Goal: Information Seeking & Learning: Learn about a topic

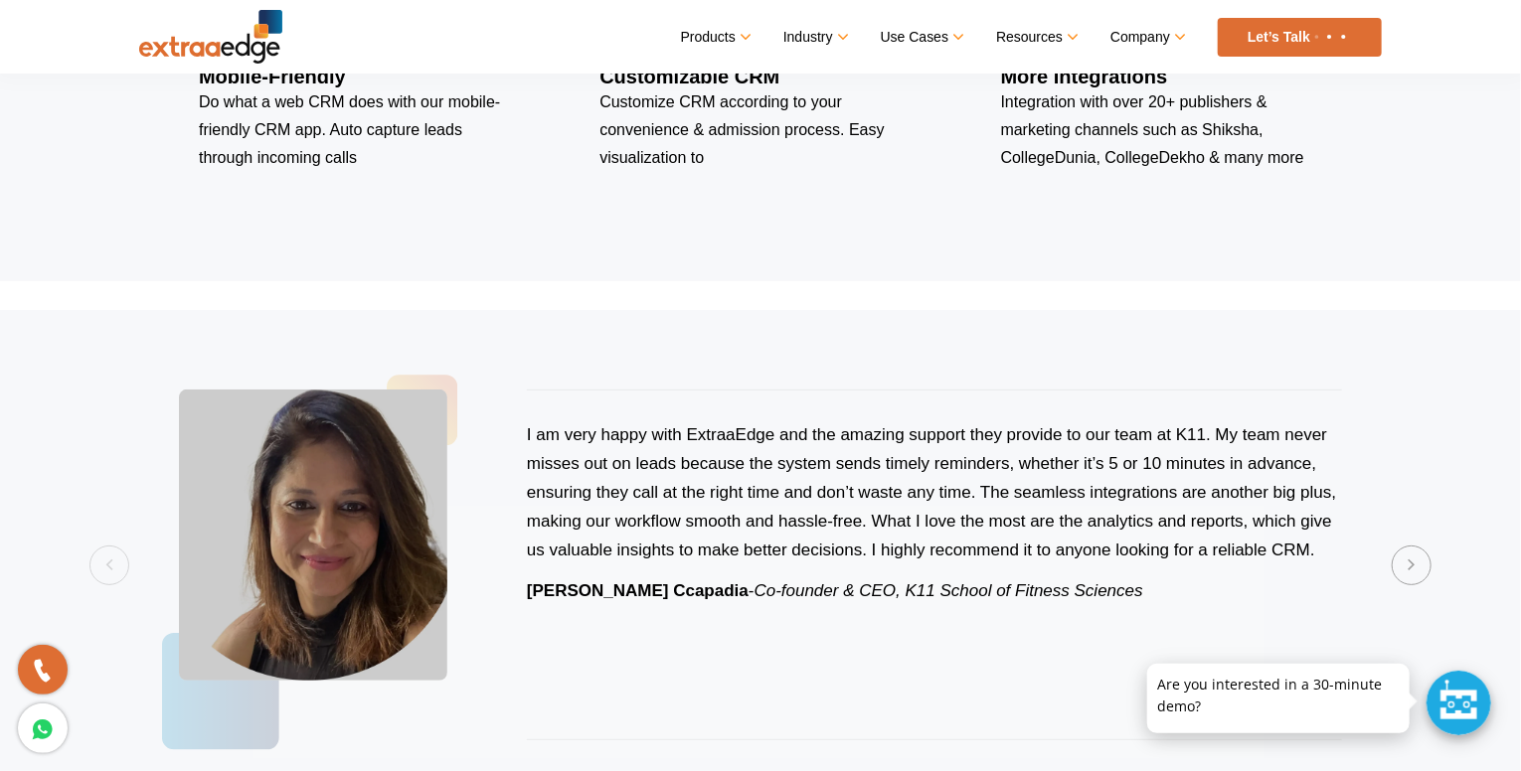
scroll to position [3953, 0]
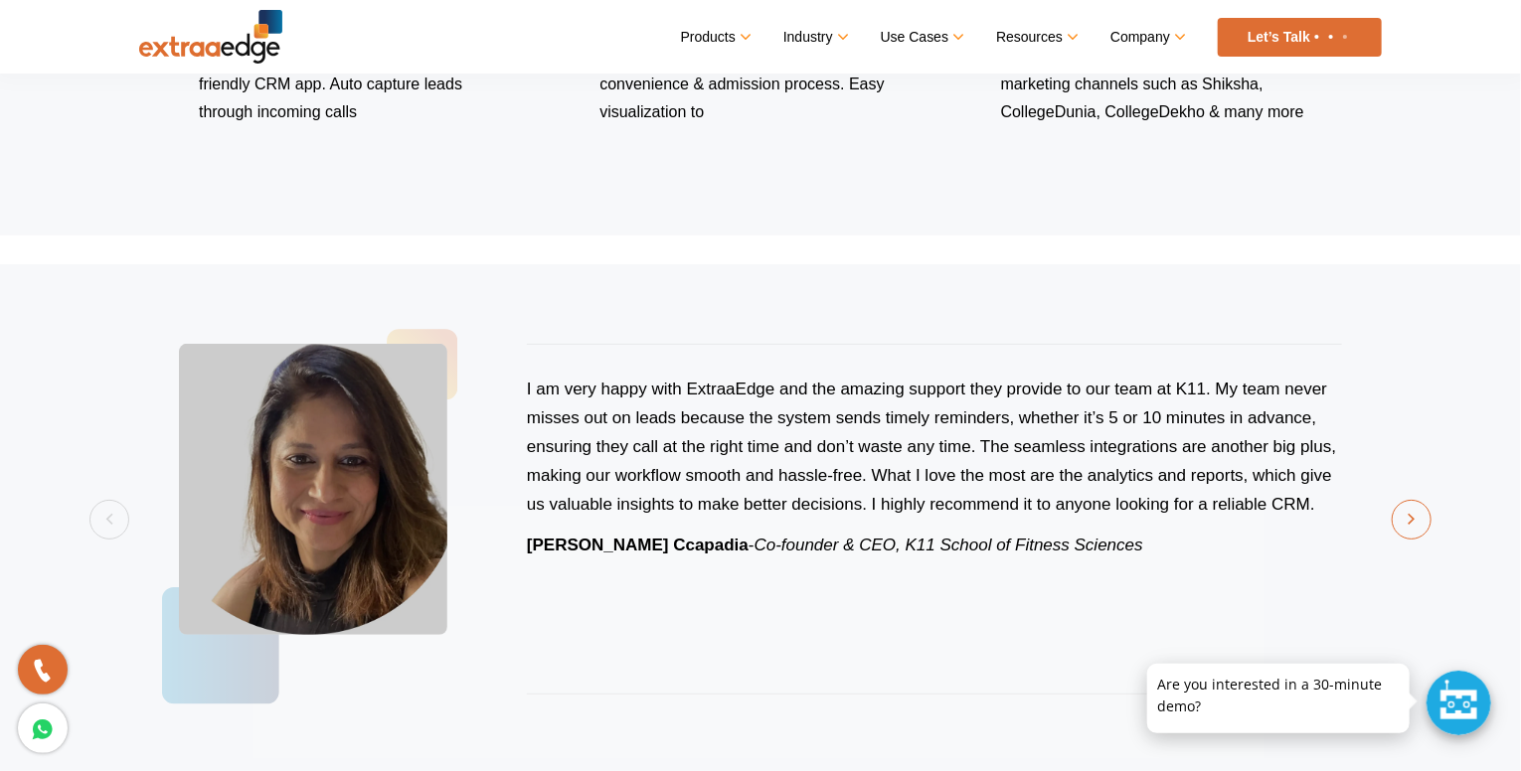
click at [1416, 517] on button "Next" at bounding box center [1412, 520] width 40 height 40
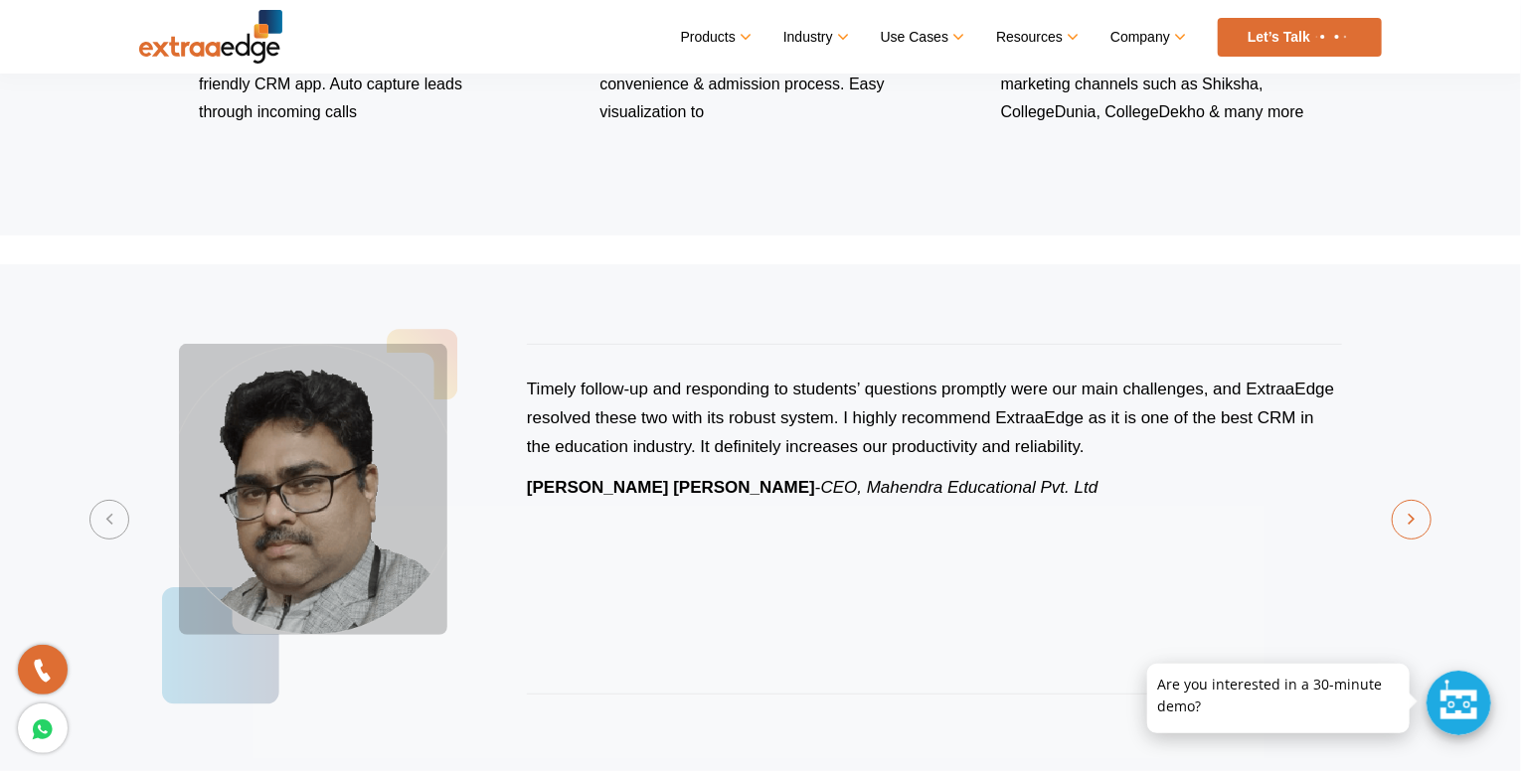
click at [1416, 517] on button "Next" at bounding box center [1412, 520] width 40 height 40
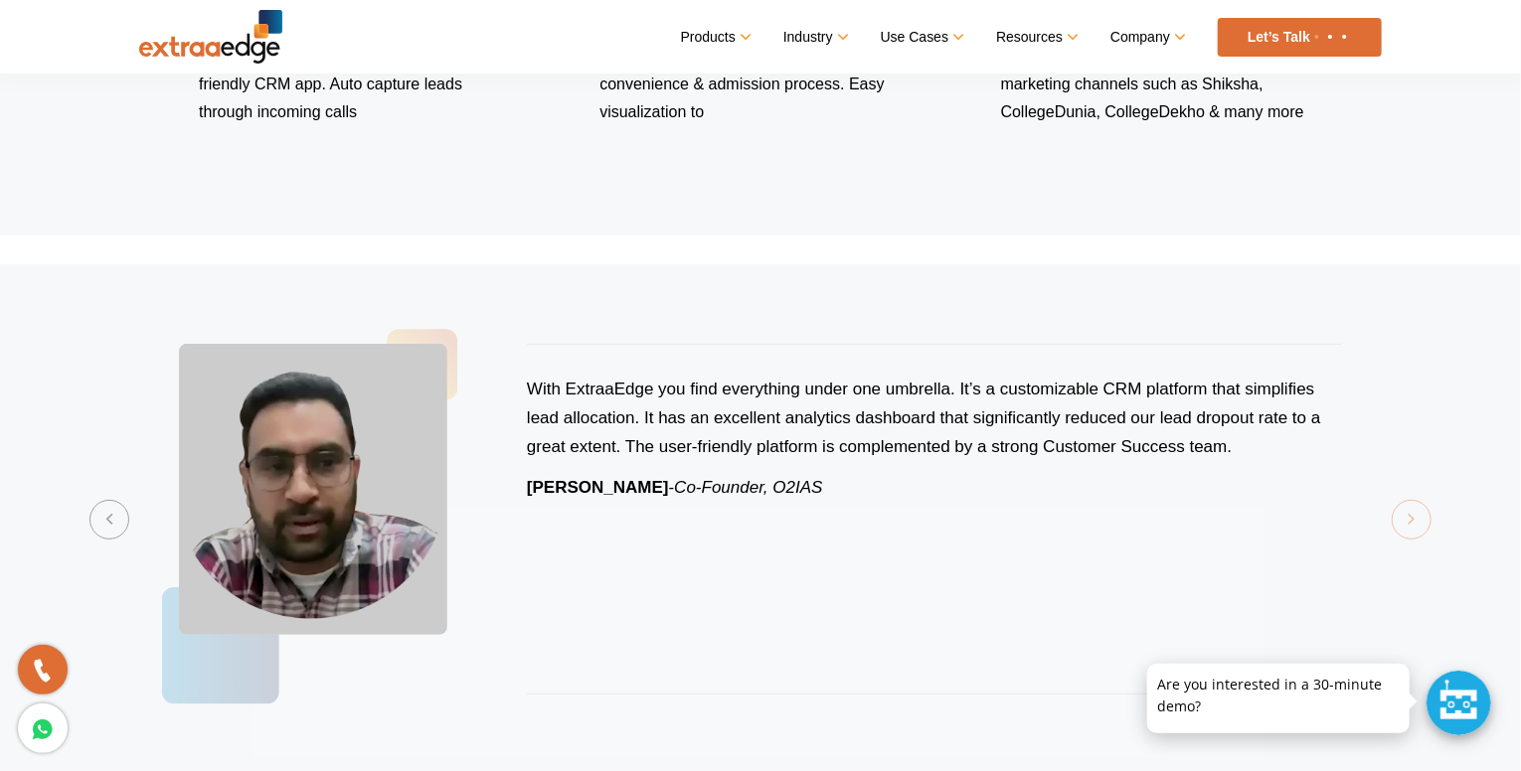
click at [1416, 517] on section "Previous I am very happy with ExtraaEdge and the amazing support they provide t…" at bounding box center [760, 519] width 1521 height 510
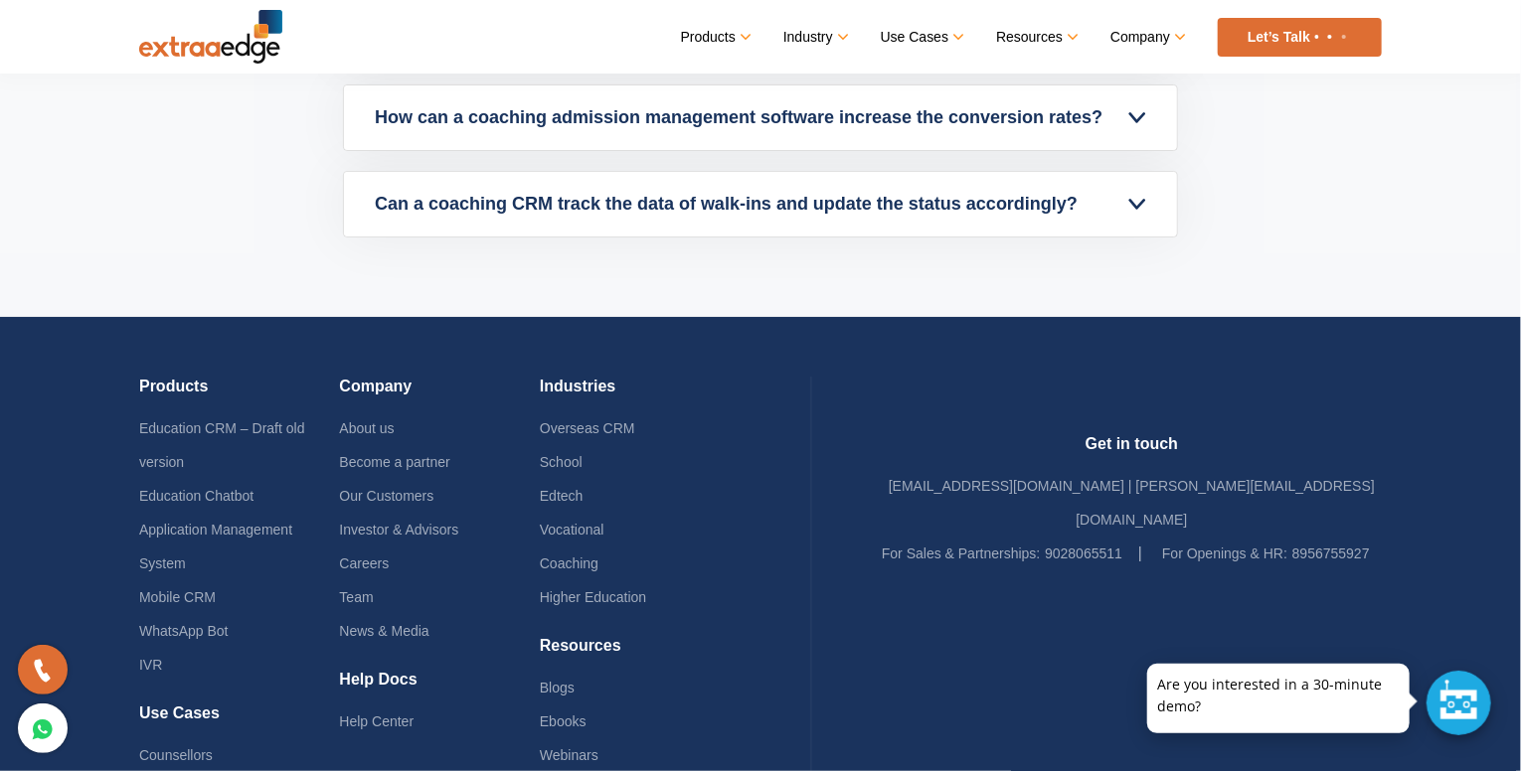
scroll to position [7166, 0]
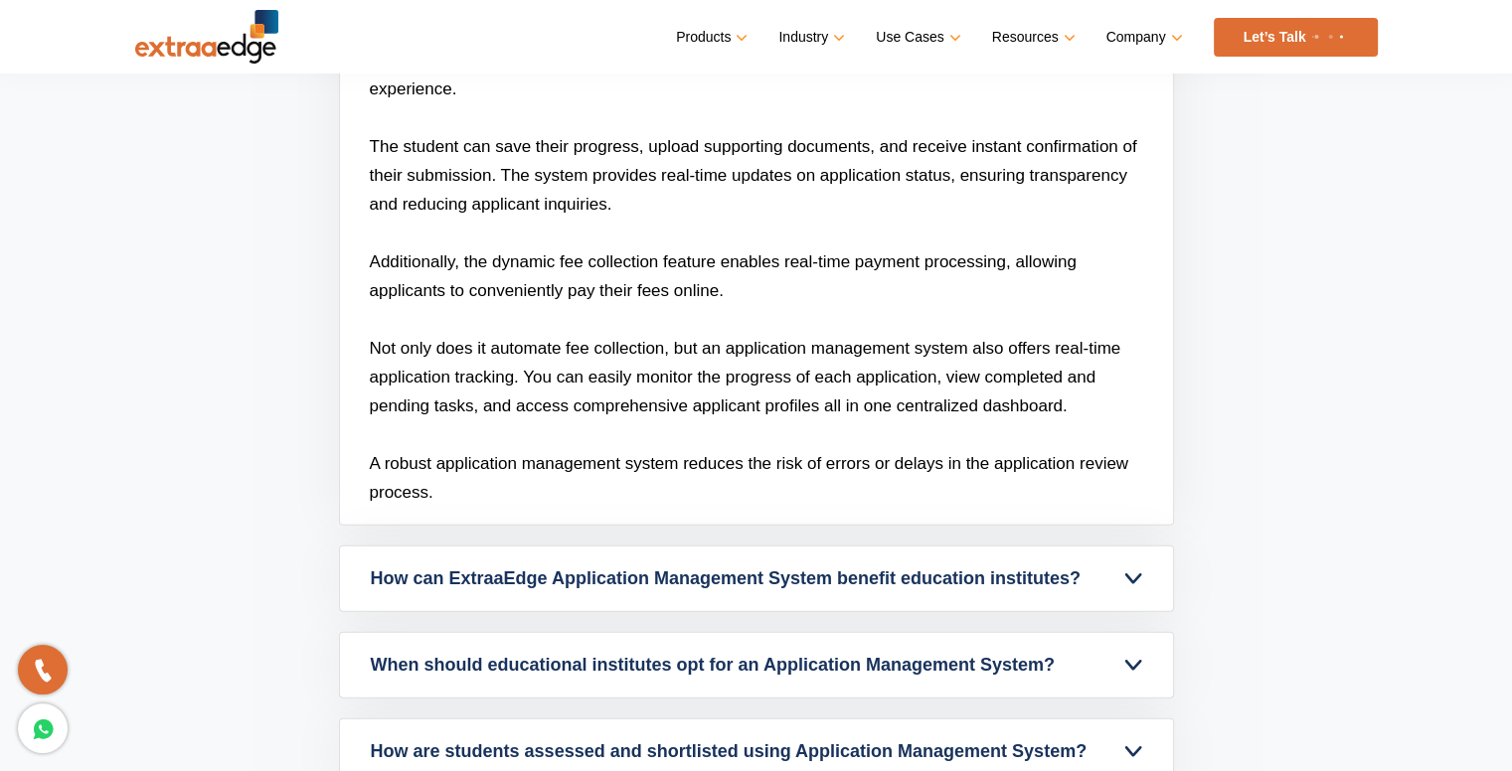
scroll to position [5706, 0]
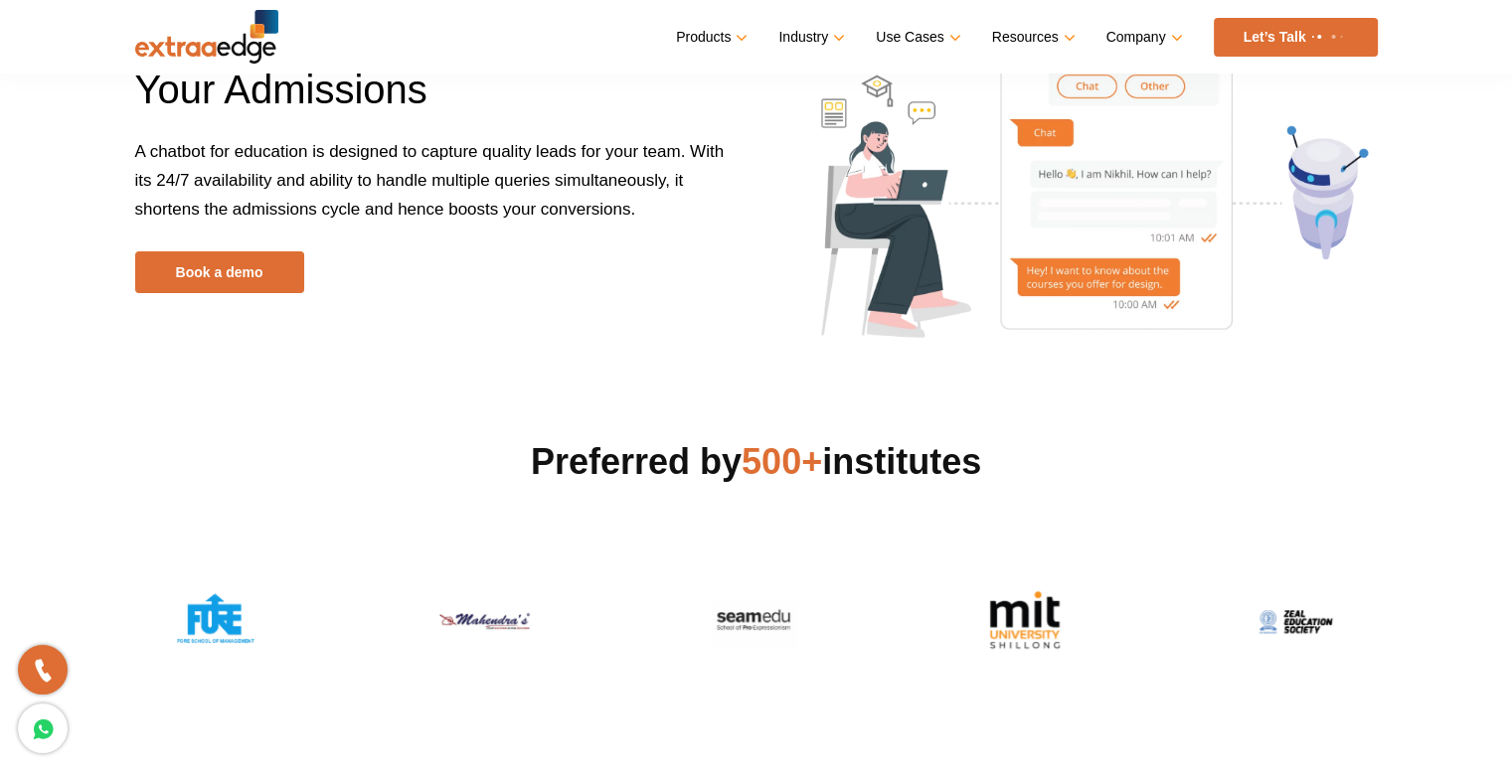
scroll to position [167, 0]
